Goal: Information Seeking & Learning: Learn about a topic

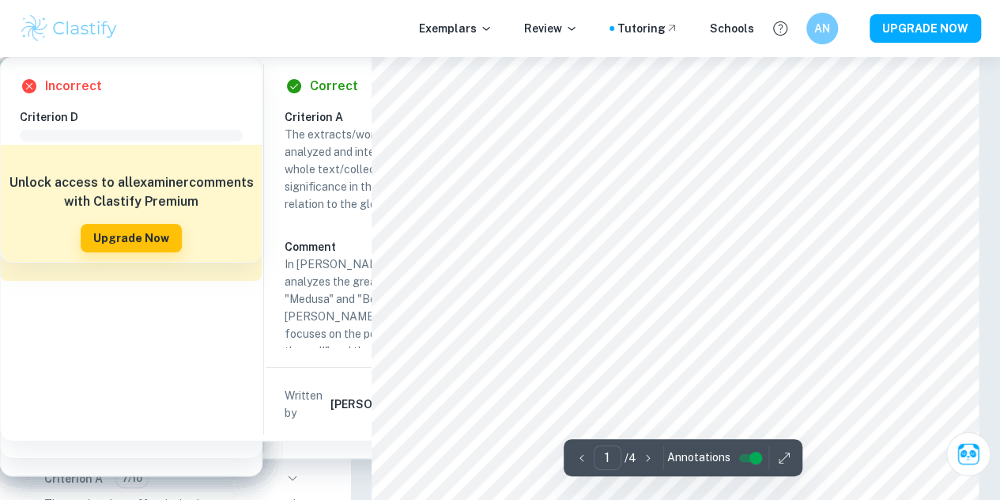
click at [65, 21] on img at bounding box center [69, 29] width 100 height 32
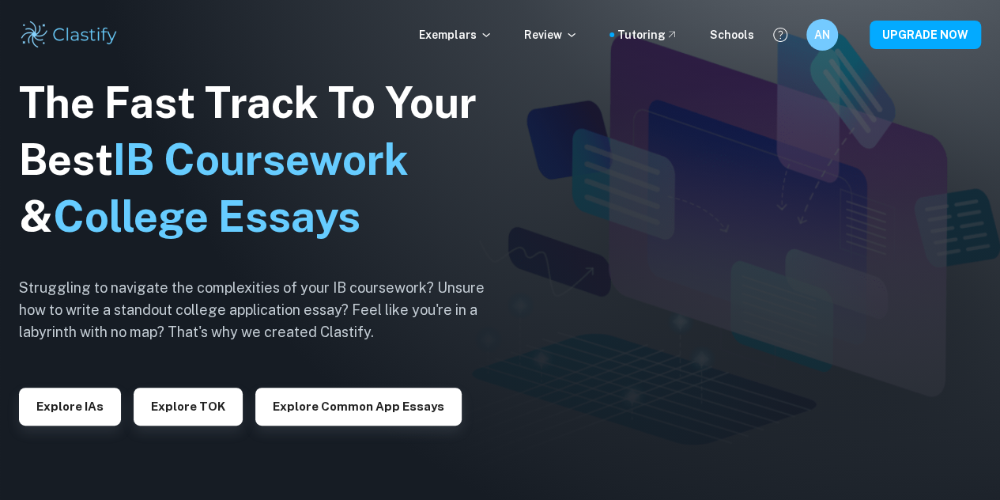
click at [85, 426] on div "The Fast Track To Your Best IB Coursework & College Essays Struggling to naviga…" at bounding box center [264, 249] width 490 height 541
click at [89, 407] on button "Explore IAs" at bounding box center [70, 406] width 102 height 38
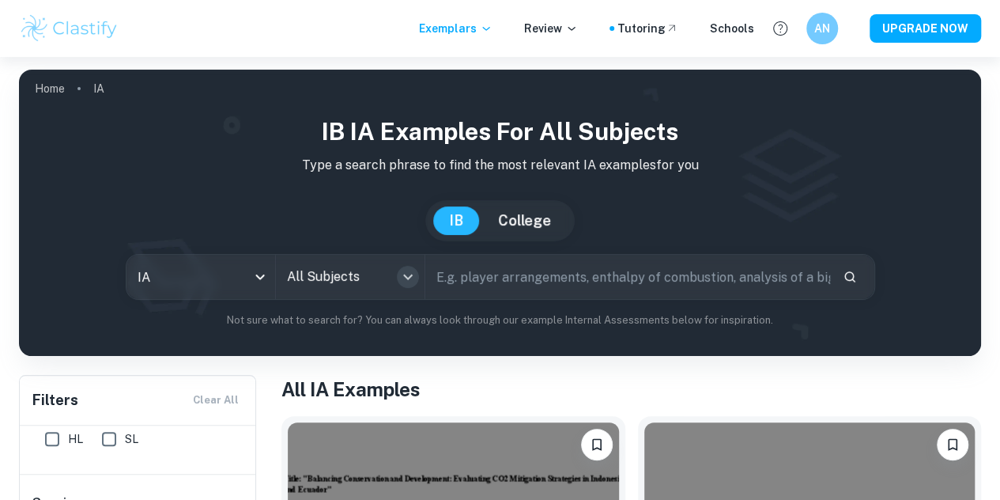
click at [413, 279] on icon "Open" at bounding box center [407, 277] width 9 height 6
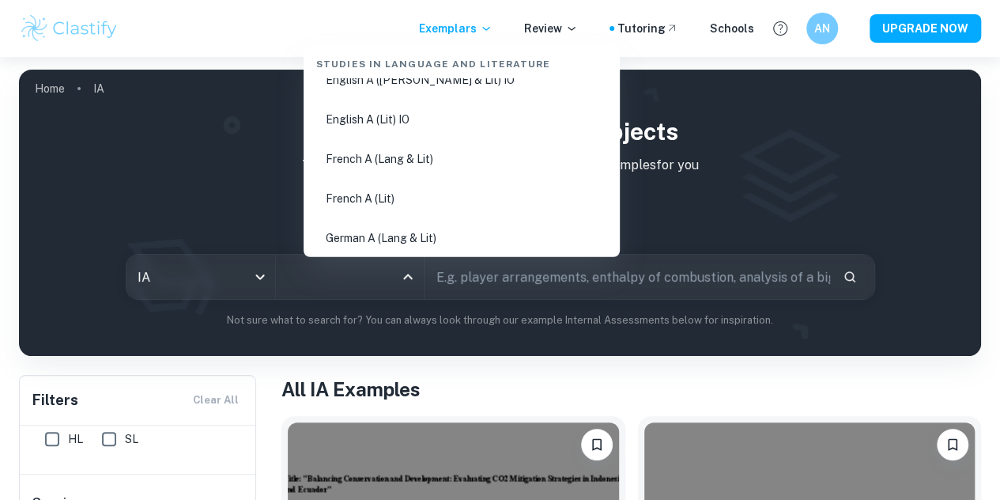
scroll to position [338, 0]
click at [406, 81] on li "English A ([PERSON_NAME] & Lit) IO" at bounding box center [462, 80] width 304 height 36
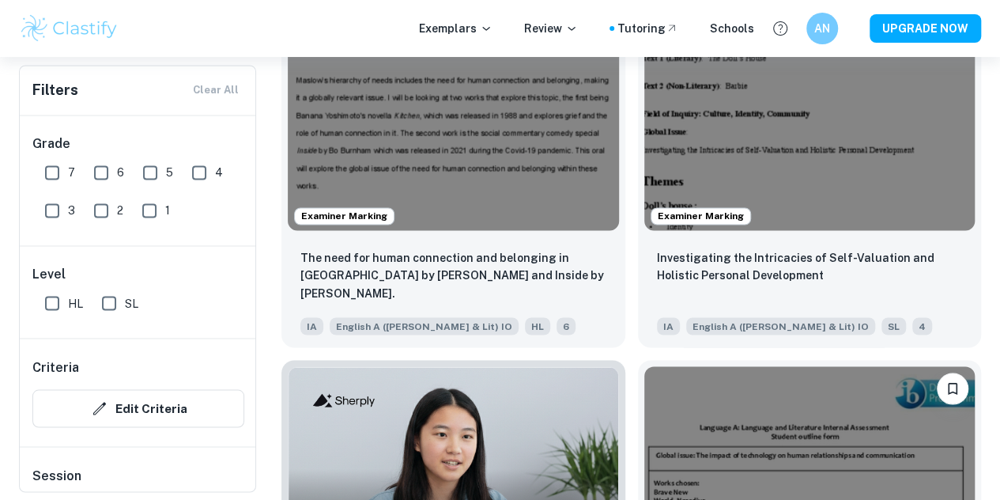
scroll to position [1208, 0]
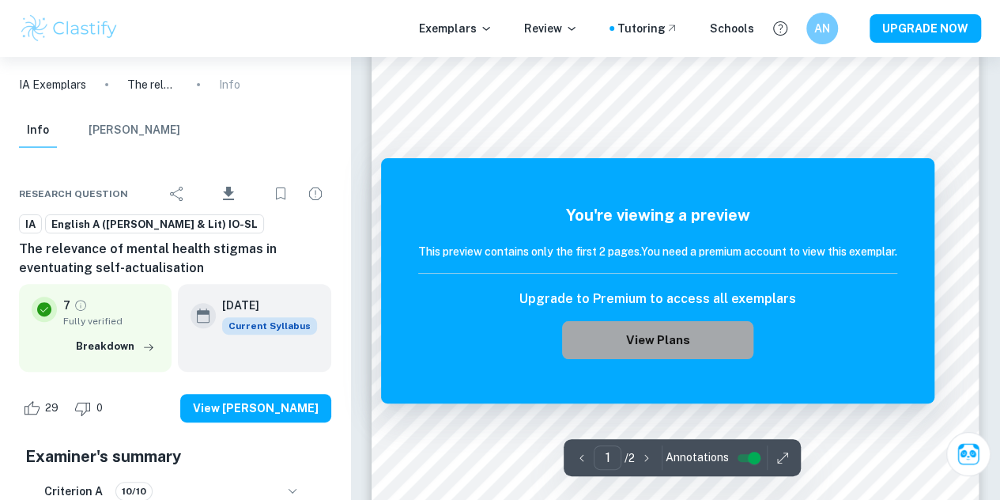
click at [598, 339] on button "View Plans" at bounding box center [657, 340] width 191 height 38
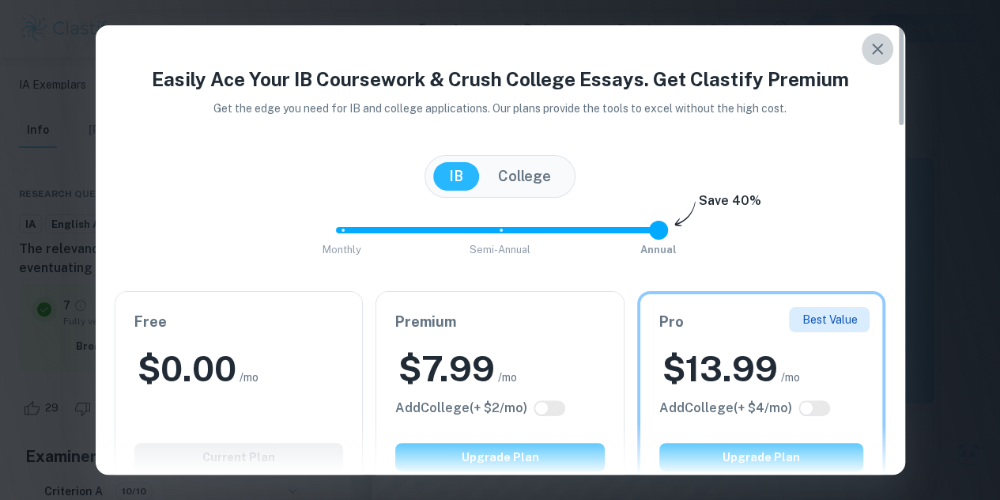
click at [885, 50] on icon "button" at bounding box center [877, 49] width 19 height 19
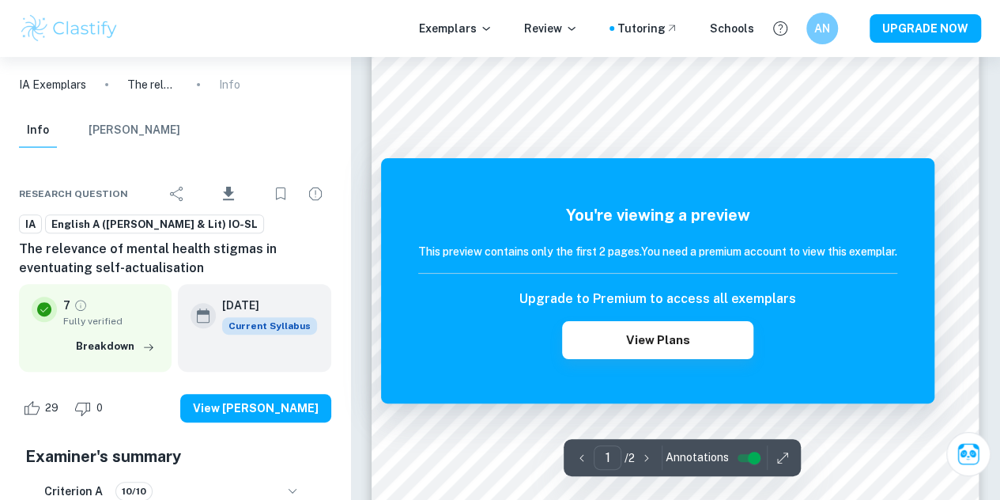
scroll to position [189, 0]
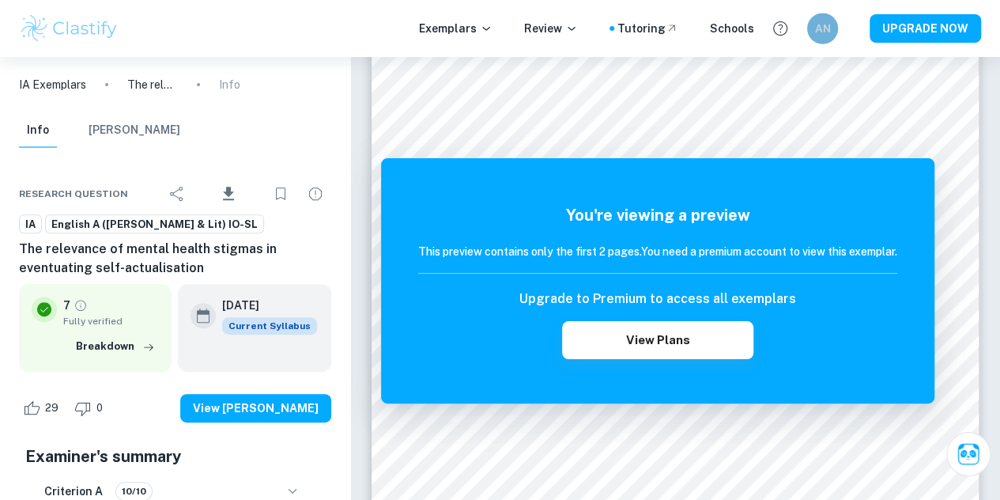
click at [819, 29] on h6 "AN" at bounding box center [822, 28] width 18 height 17
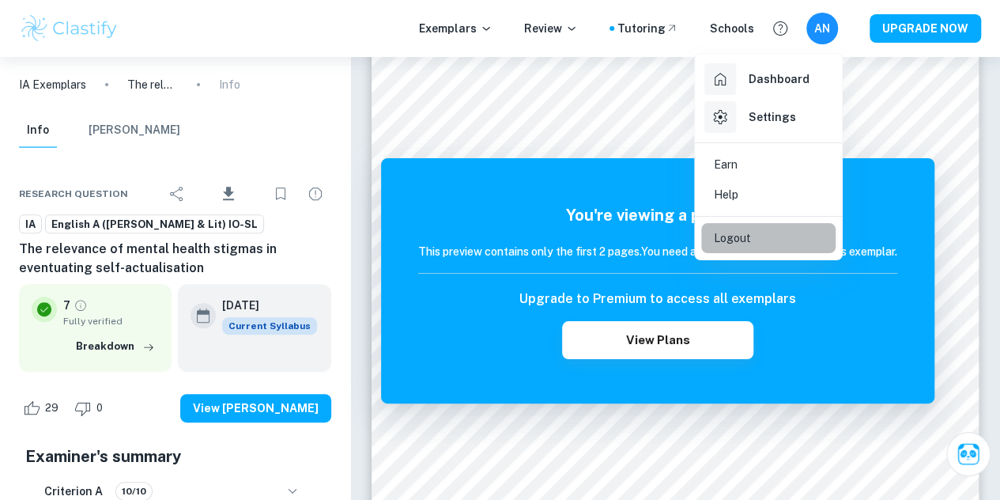
click at [730, 231] on p "Logout" at bounding box center [732, 237] width 37 height 17
